Goal: Transaction & Acquisition: Purchase product/service

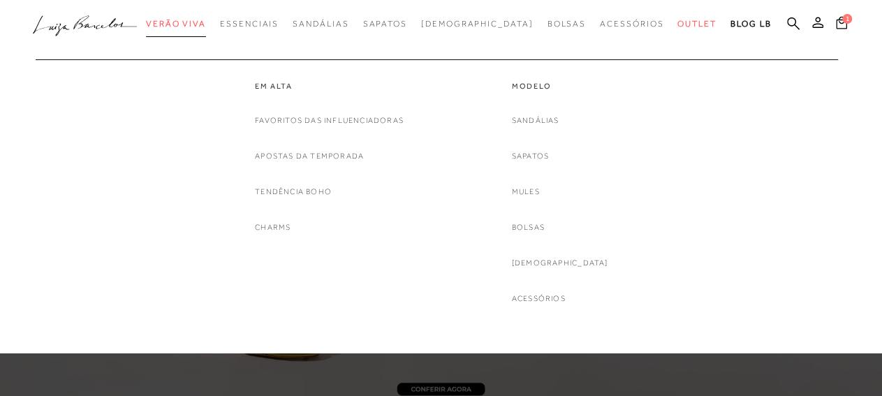
click at [206, 28] on span "Verão Viva" at bounding box center [176, 24] width 60 height 10
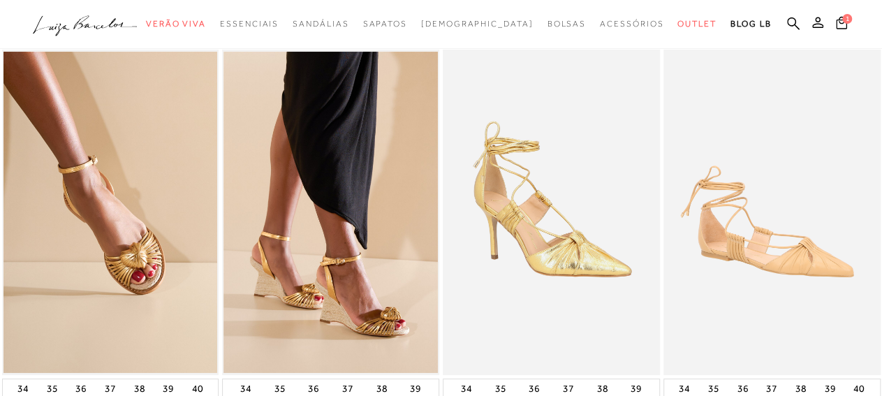
scroll to position [73, 0]
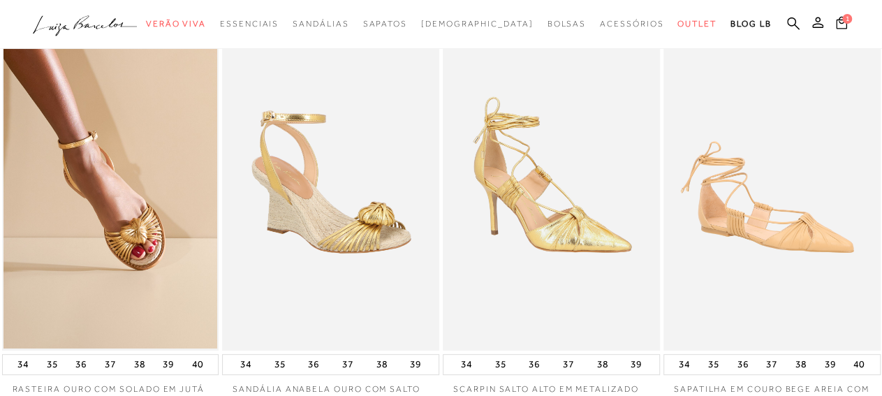
click at [380, 276] on img at bounding box center [331, 187] width 216 height 325
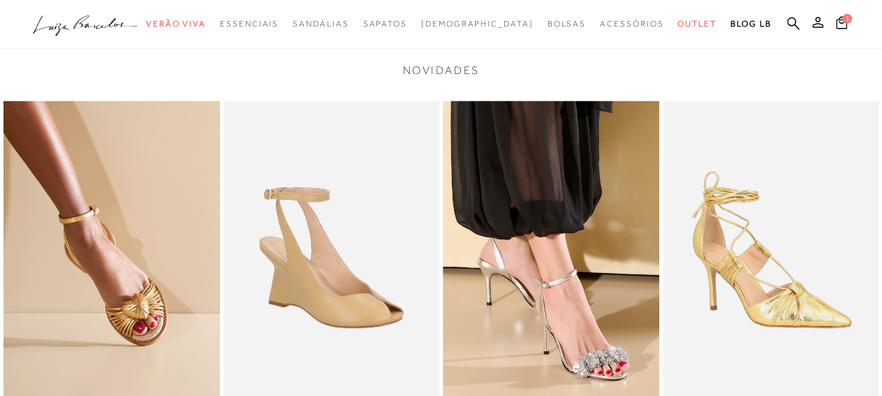
scroll to position [1162, 0]
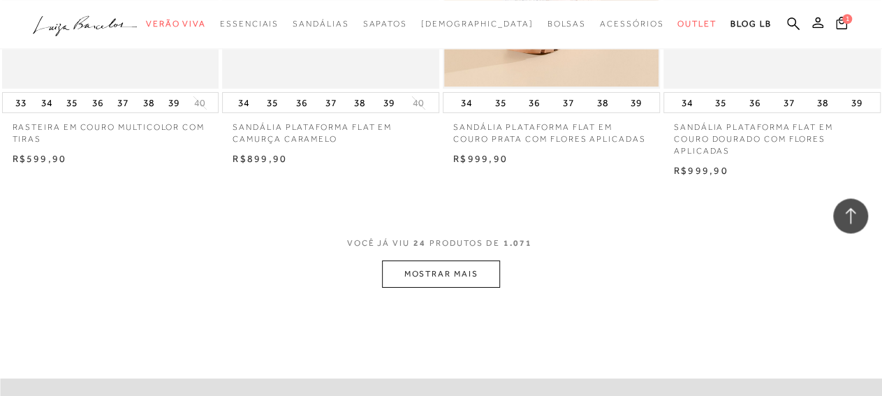
scroll to position [2469, 0]
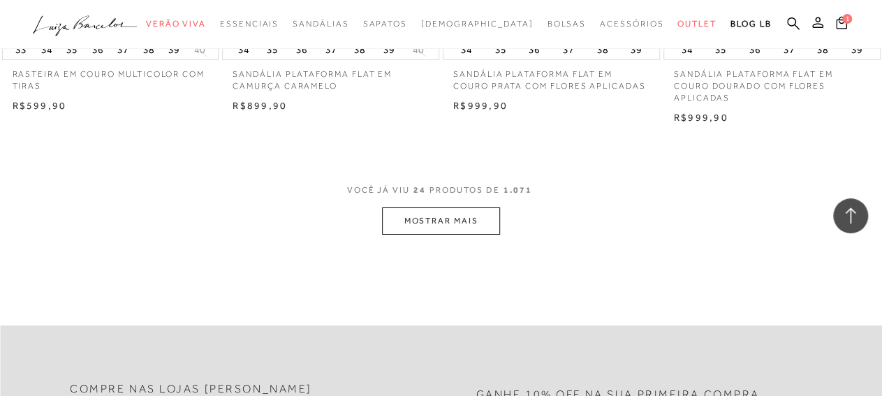
click at [442, 221] on button "MOSTRAR MAIS" at bounding box center [440, 220] width 117 height 27
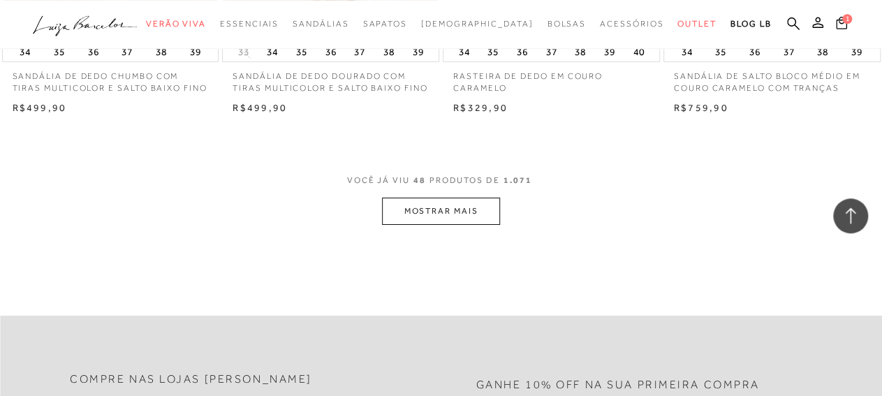
scroll to position [5083, 0]
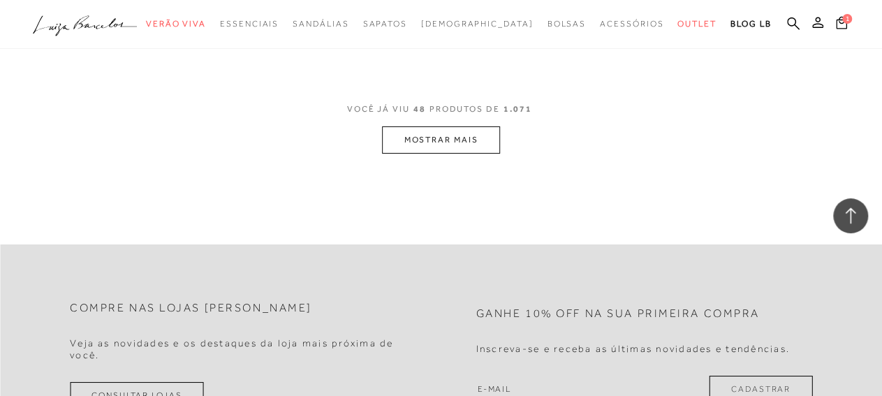
click at [450, 146] on button "MOSTRAR MAIS" at bounding box center [440, 139] width 117 height 27
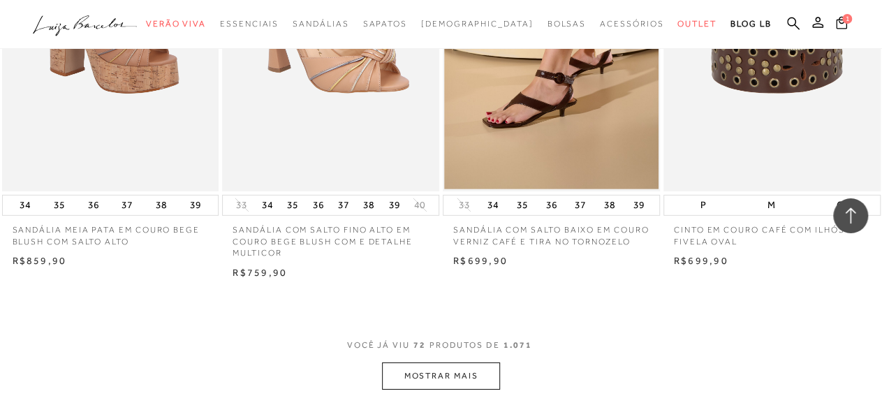
scroll to position [7479, 0]
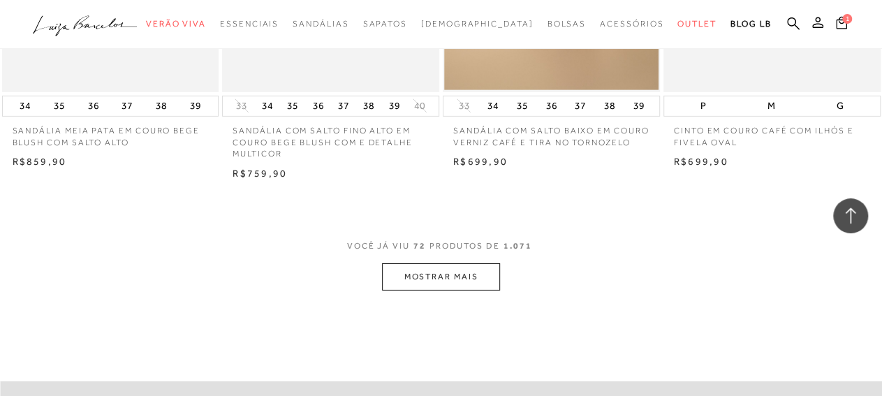
click at [463, 290] on button "MOSTRAR MAIS" at bounding box center [440, 276] width 117 height 27
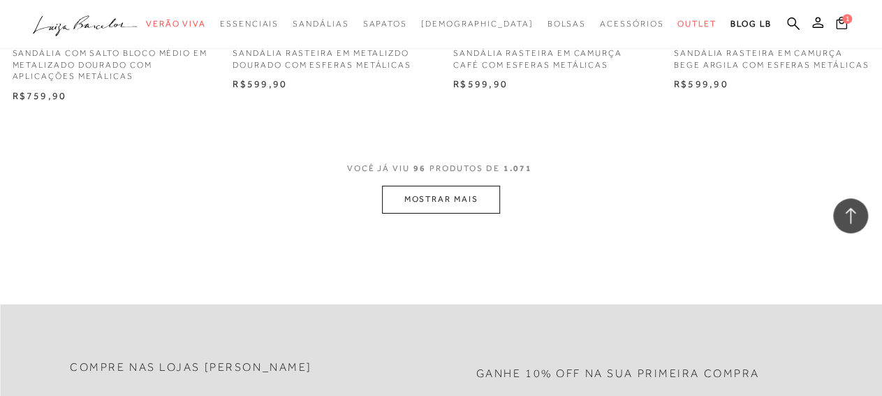
scroll to position [10238, 0]
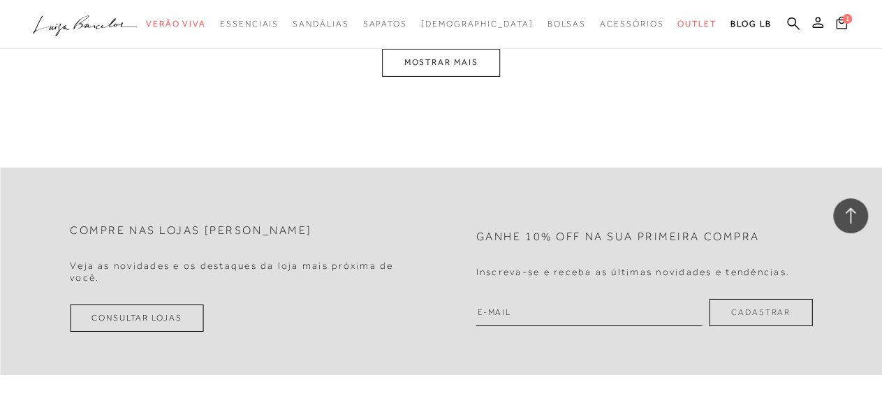
click at [468, 76] on button "MOSTRAR MAIS" at bounding box center [440, 62] width 117 height 27
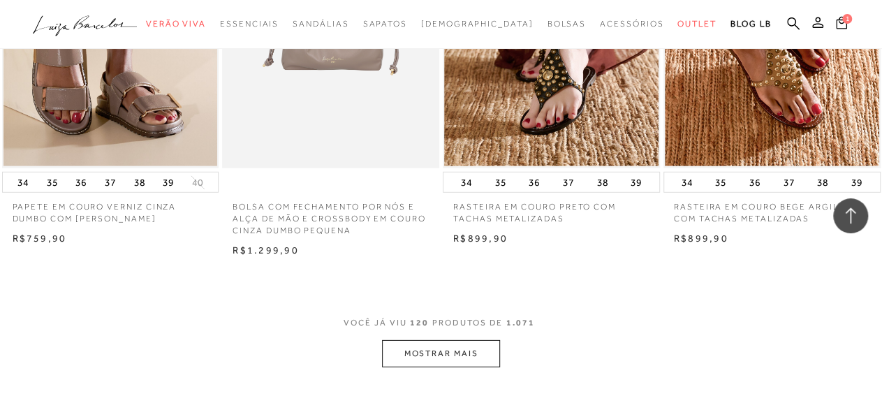
click at [465, 367] on button "MOSTRAR MAIS" at bounding box center [440, 353] width 117 height 27
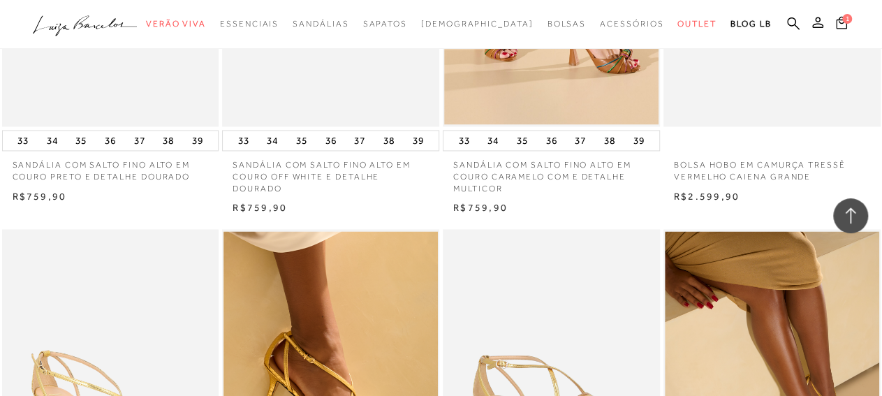
scroll to position [14403, 0]
